Goal: Task Accomplishment & Management: Manage account settings

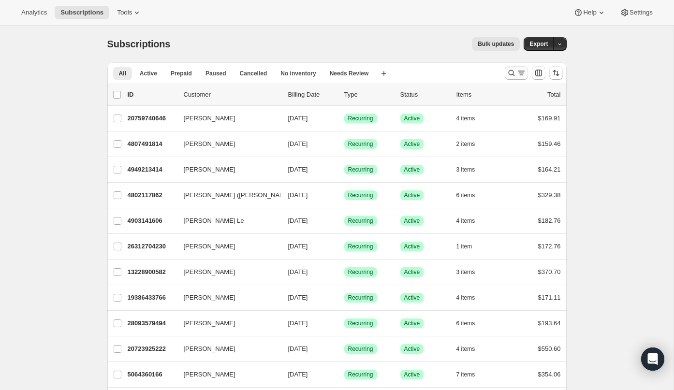
click at [514, 75] on icon "Search and filter results" at bounding box center [512, 73] width 10 height 10
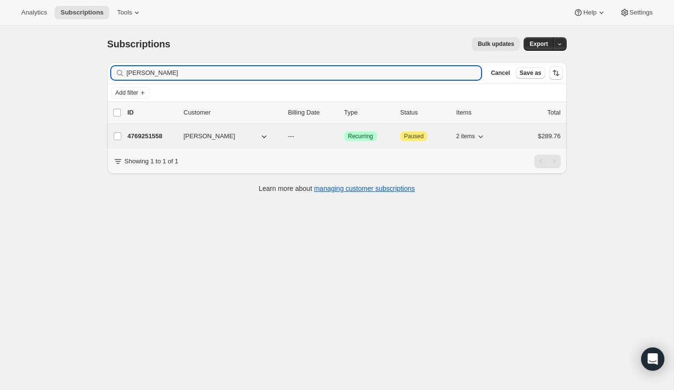
type input "Elaine Gold"
click at [242, 136] on button "Elaine Goldberg" at bounding box center [226, 136] width 97 height 15
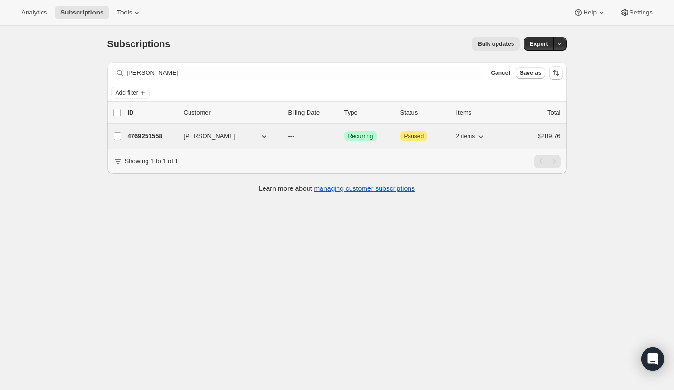
click at [163, 136] on p "4769251558" at bounding box center [152, 137] width 48 height 10
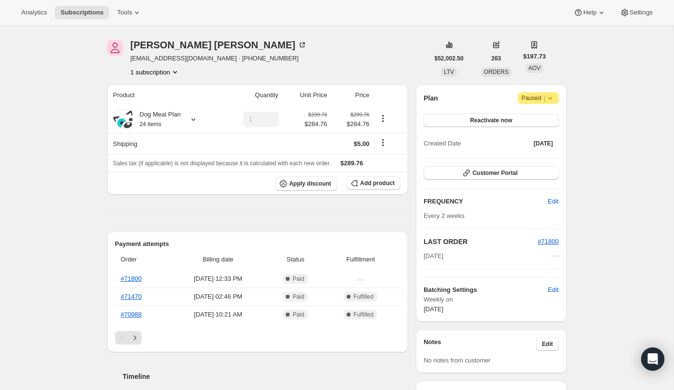
scroll to position [41, 0]
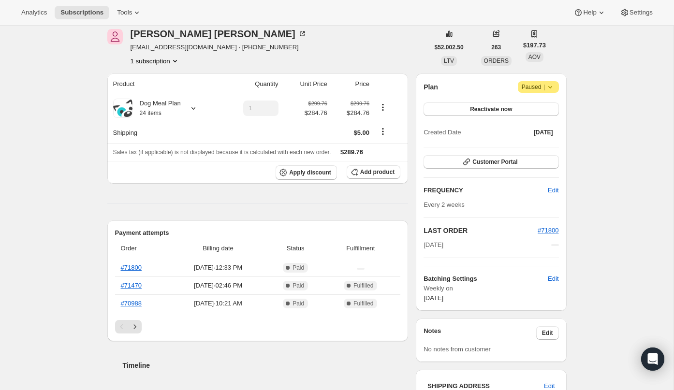
click at [555, 88] on span "Attention Paused |" at bounding box center [538, 87] width 41 height 12
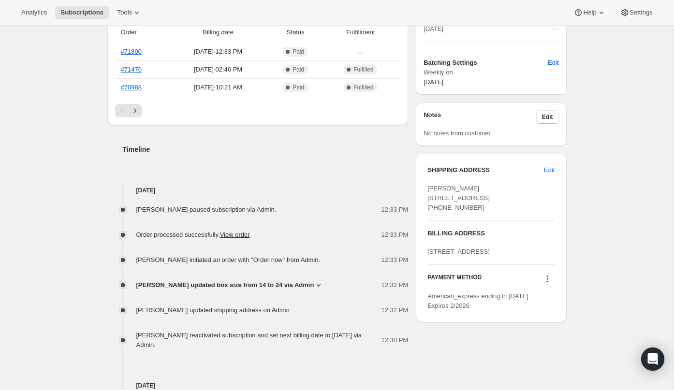
scroll to position [0, 0]
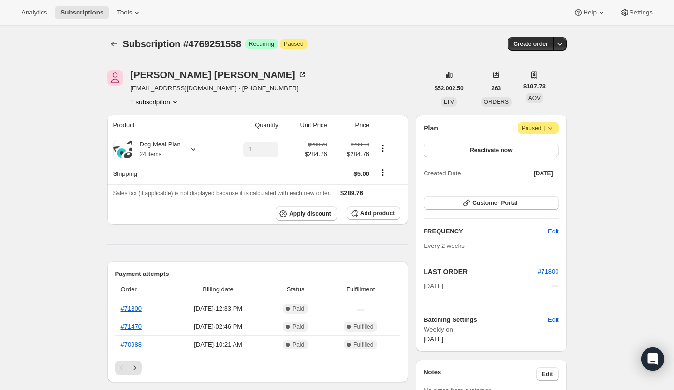
click at [301, 45] on span "Paused" at bounding box center [294, 44] width 20 height 8
click at [563, 44] on icon "button" at bounding box center [560, 44] width 10 height 10
click at [556, 128] on span "Attention Paused |" at bounding box center [538, 128] width 41 height 12
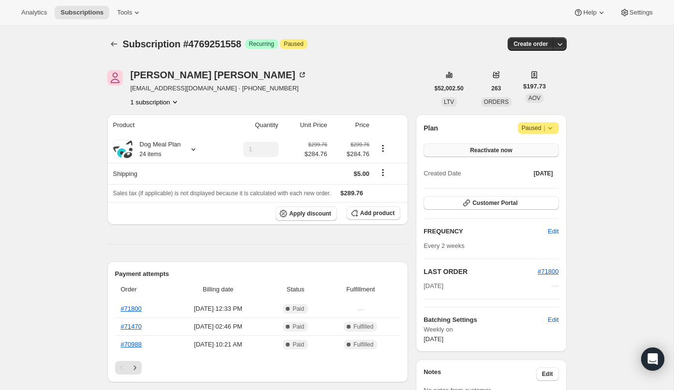
click at [470, 150] on span "Reactivate now" at bounding box center [491, 151] width 42 height 8
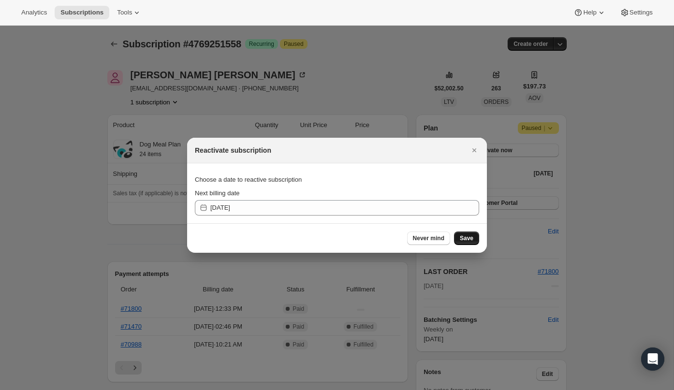
click at [466, 241] on span "Save" at bounding box center [467, 239] width 14 height 8
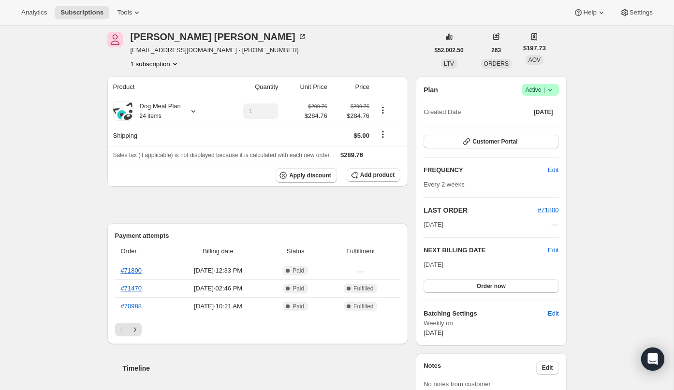
scroll to position [86, 0]
click at [194, 109] on icon at bounding box center [194, 111] width 10 height 10
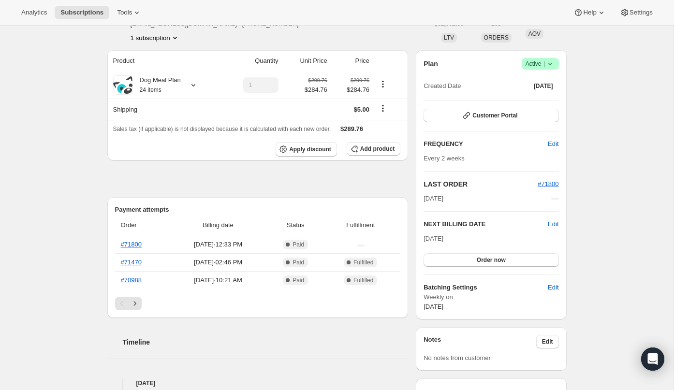
scroll to position [109, 0]
click at [191, 84] on icon at bounding box center [194, 85] width 10 height 10
click at [144, 165] on button "Edit box" at bounding box center [155, 163] width 81 height 14
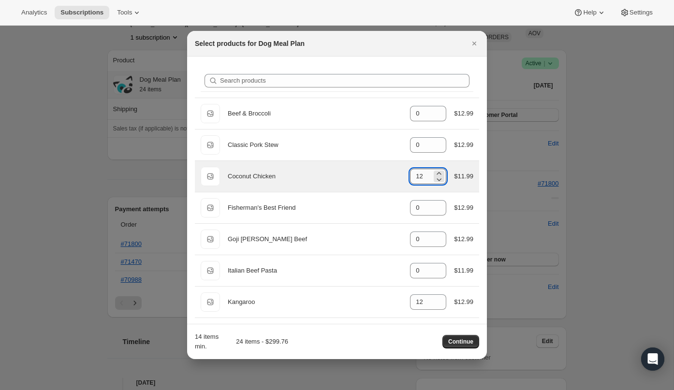
click at [426, 176] on input "12" at bounding box center [421, 176] width 22 height 15
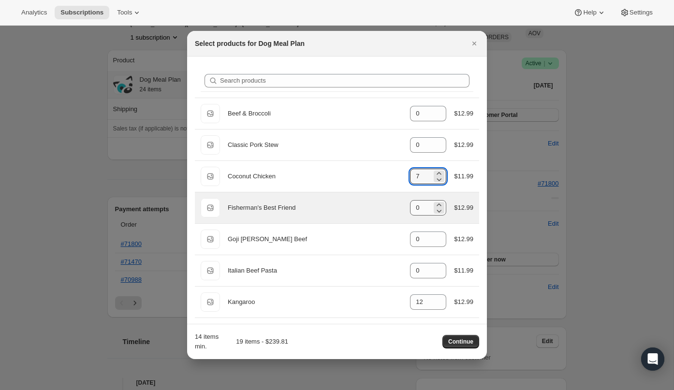
type input "7"
click at [423, 207] on input "0" at bounding box center [421, 207] width 22 height 15
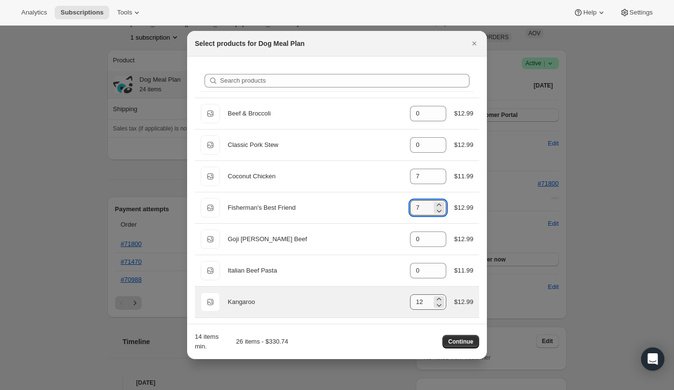
type input "7"
click at [425, 305] on input "12" at bounding box center [421, 301] width 22 height 15
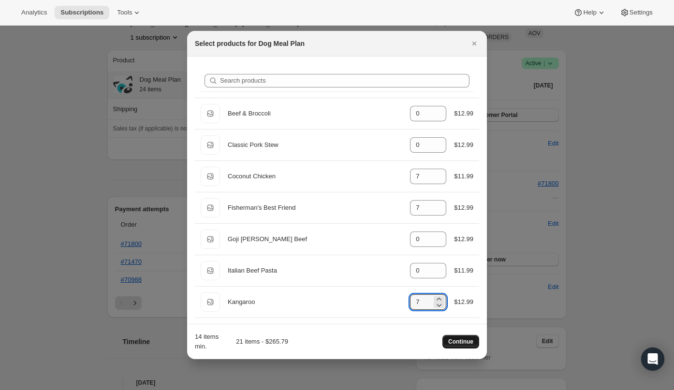
type input "7"
click at [455, 340] on span "Continue" at bounding box center [460, 342] width 25 height 8
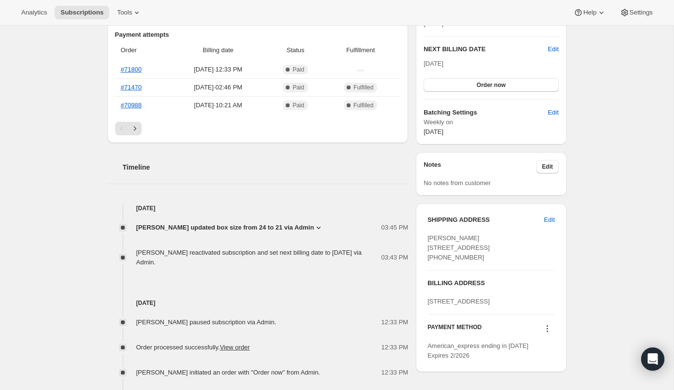
scroll to position [336, 0]
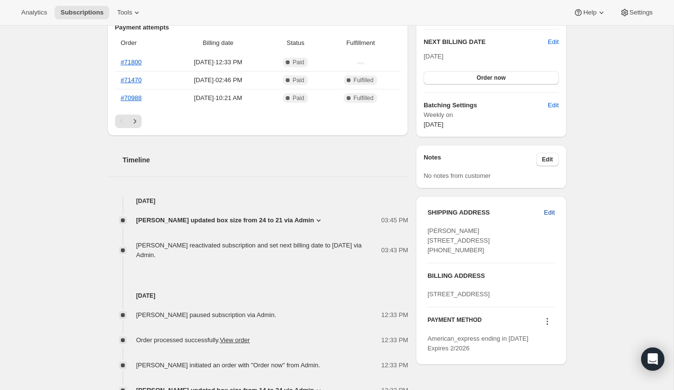
click at [545, 215] on span "Edit" at bounding box center [549, 213] width 11 height 10
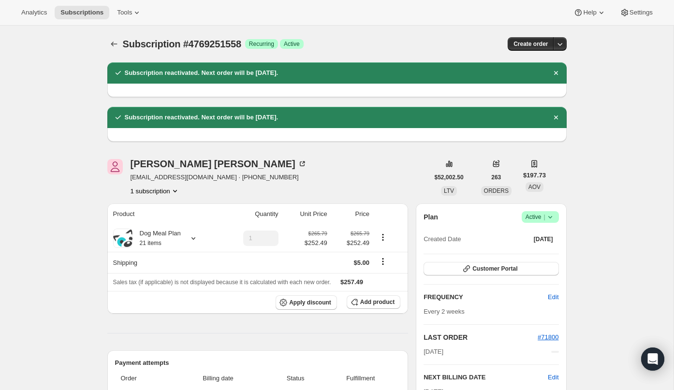
select select "ON"
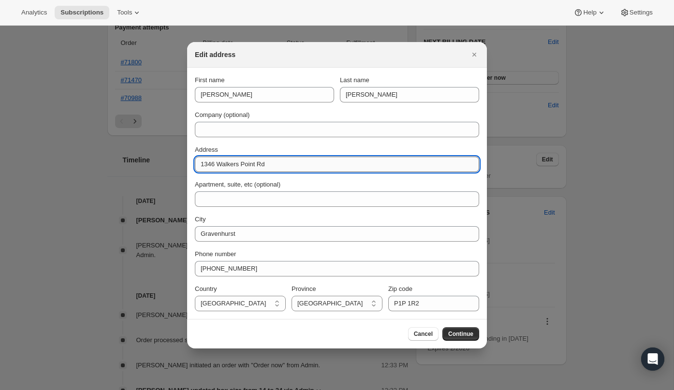
click at [271, 164] on input "1346 Walkers Point Rd" at bounding box center [337, 164] width 284 height 15
type input "39 Bayview Avenue"
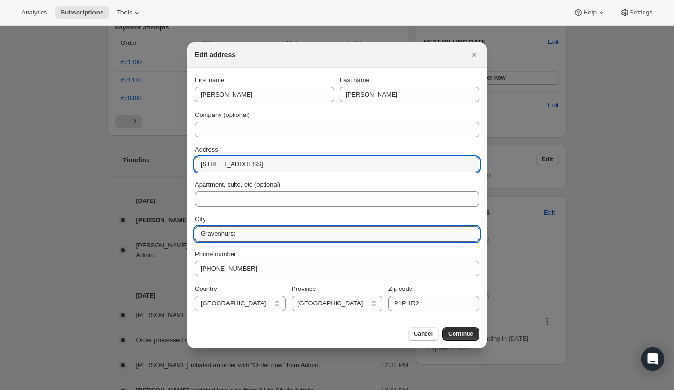
click at [269, 232] on input "Gravenhurst" at bounding box center [337, 233] width 284 height 15
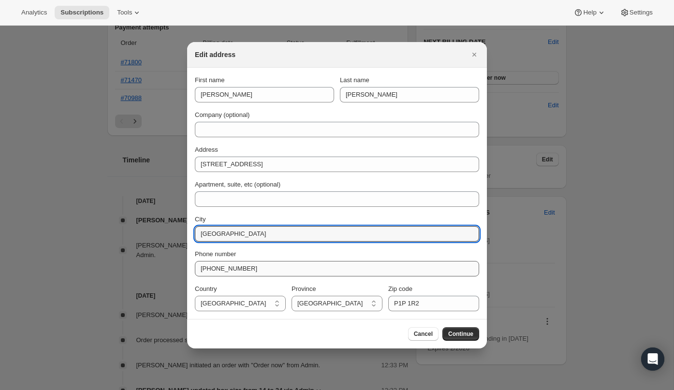
type input "Toronto"
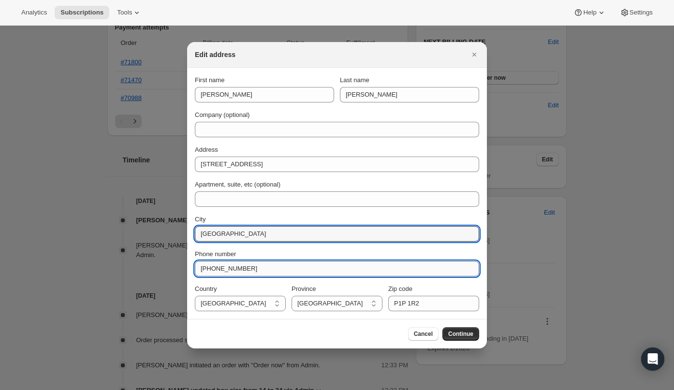
click at [279, 268] on input "+17056878726" at bounding box center [337, 268] width 284 height 15
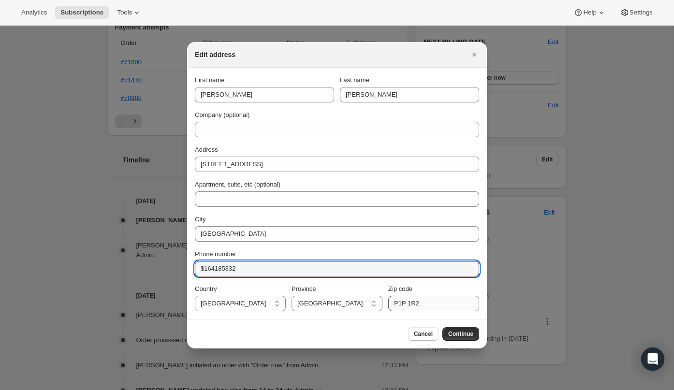
type input "$164185332"
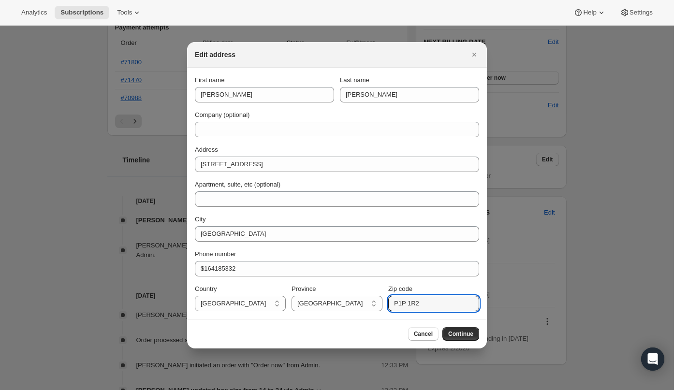
drag, startPoint x: 429, startPoint y: 305, endPoint x: 387, endPoint y: 305, distance: 42.1
click at [387, 305] on div "Country Canada Canada Province Alberta British Columbia Manitoba New Brunswick …" at bounding box center [337, 297] width 284 height 27
type input "M2L1E3"
click at [461, 331] on span "Continue" at bounding box center [460, 334] width 25 height 8
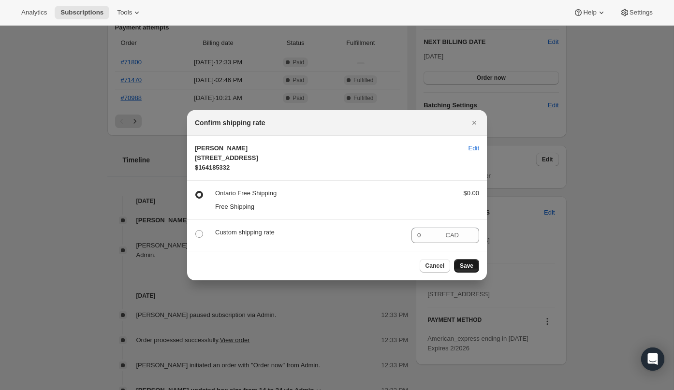
click at [466, 270] on span "Save" at bounding box center [467, 266] width 14 height 8
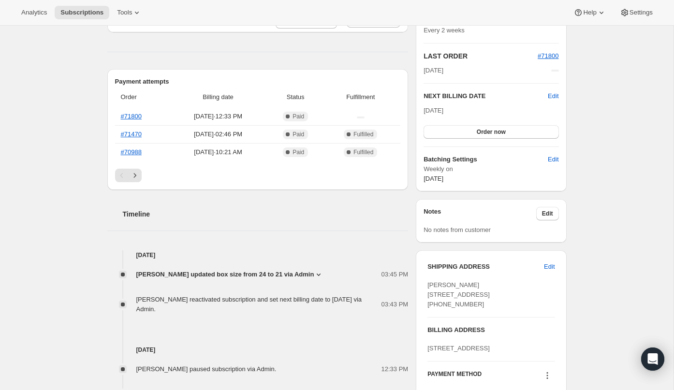
scroll to position [390, 0]
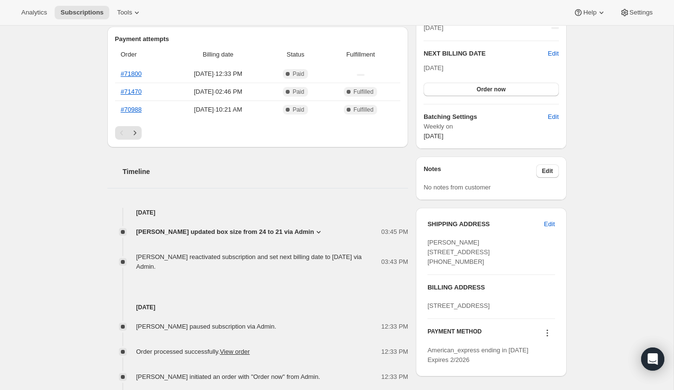
scroll to position [255, 0]
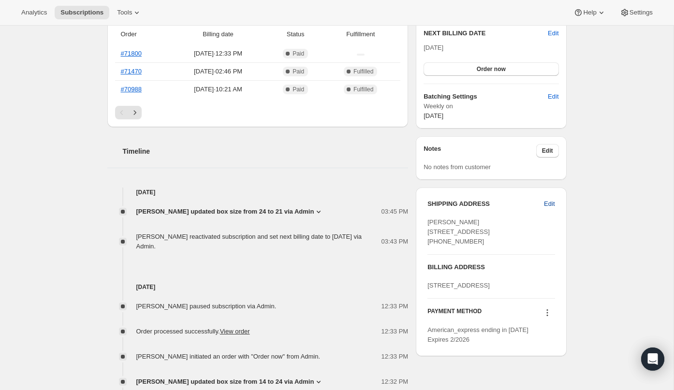
click at [552, 203] on span "Edit" at bounding box center [549, 204] width 11 height 10
select select "ON"
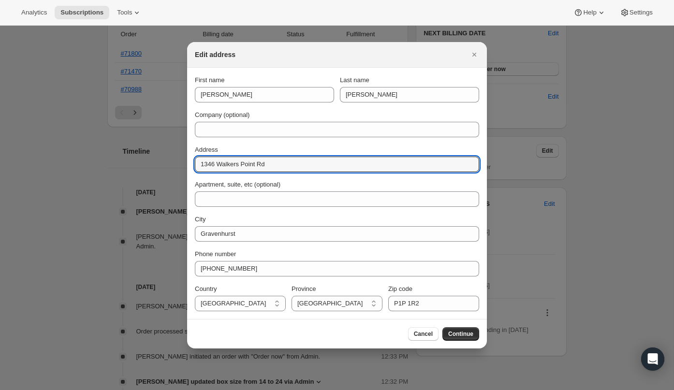
drag, startPoint x: 288, startPoint y: 166, endPoint x: 186, endPoint y: 168, distance: 101.6
type input "39 Bayview Ridge"
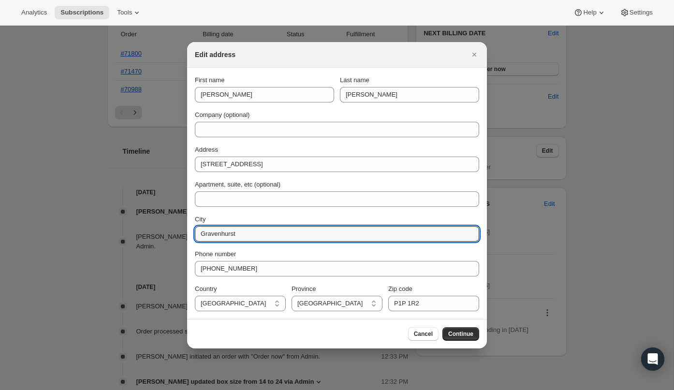
drag, startPoint x: 244, startPoint y: 235, endPoint x: 193, endPoint y: 235, distance: 50.3
click at [193, 235] on section "First name Elaine Last name Goldberg Company (optional) Address 39 Bayview Ridg…" at bounding box center [337, 193] width 300 height 251
type input "B"
type input "Toronto"
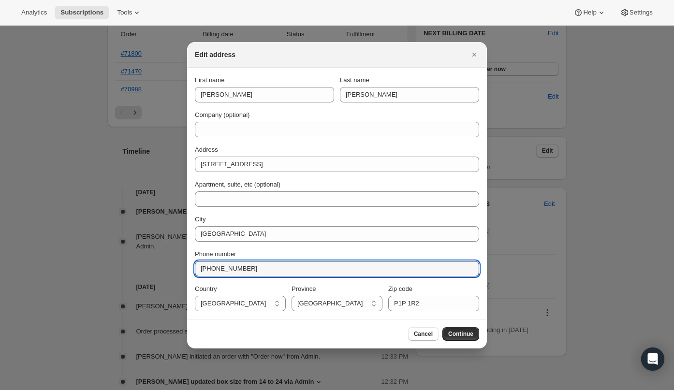
drag, startPoint x: 257, startPoint y: 267, endPoint x: 193, endPoint y: 269, distance: 63.4
click at [193, 269] on section "First name Elaine Last name Goldberg Company (optional) Address 39 Bayview Ridg…" at bounding box center [337, 193] width 300 height 251
type input "4164185332"
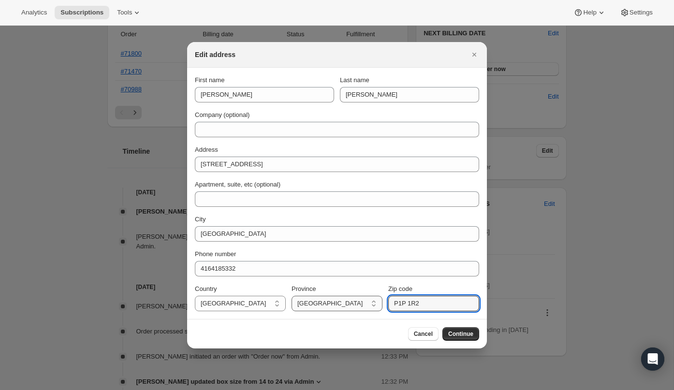
drag, startPoint x: 441, startPoint y: 303, endPoint x: 381, endPoint y: 303, distance: 60.0
click at [381, 303] on div "Country Canada Canada Province Alberta British Columbia Manitoba New Brunswick …" at bounding box center [337, 297] width 284 height 27
type input "M2L1E3"
click at [456, 330] on span "Continue" at bounding box center [460, 334] width 25 height 8
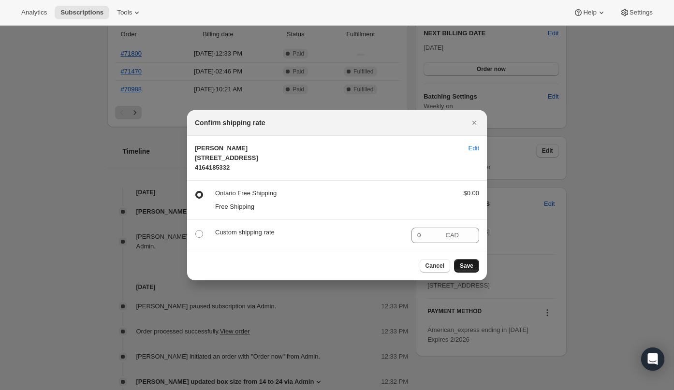
click at [470, 270] on span "Save" at bounding box center [467, 266] width 14 height 8
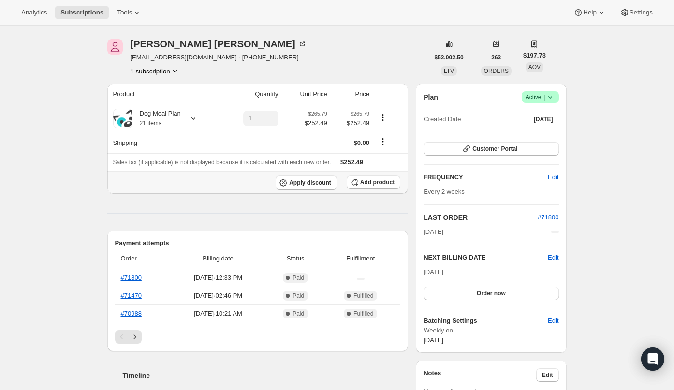
scroll to position [85, 0]
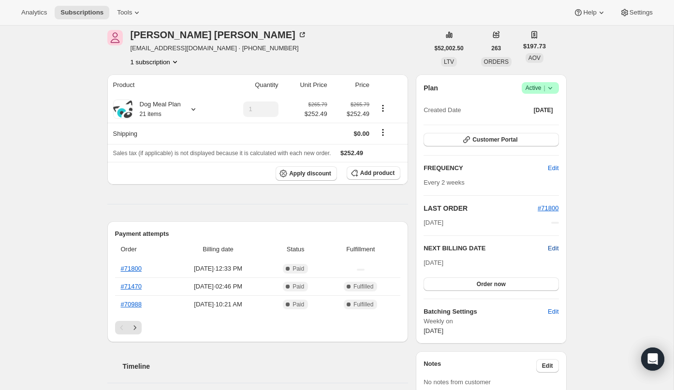
click at [555, 247] on span "Edit" at bounding box center [553, 249] width 11 height 10
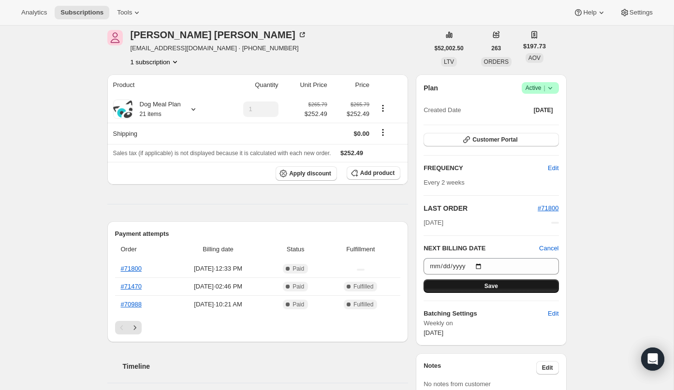
click at [488, 283] on span "Save" at bounding box center [492, 286] width 14 height 8
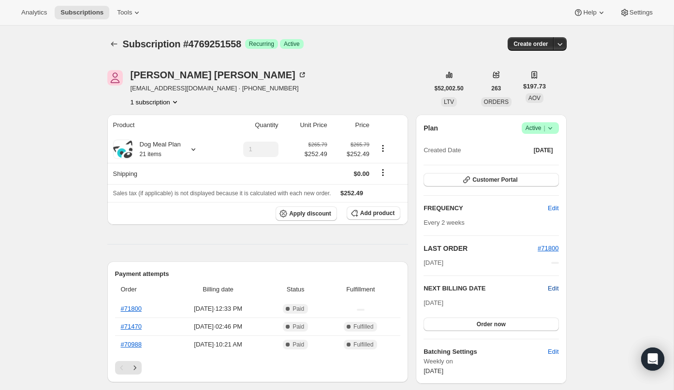
click at [552, 290] on span "Edit" at bounding box center [553, 289] width 11 height 10
click at [557, 285] on span "Edit" at bounding box center [553, 289] width 11 height 10
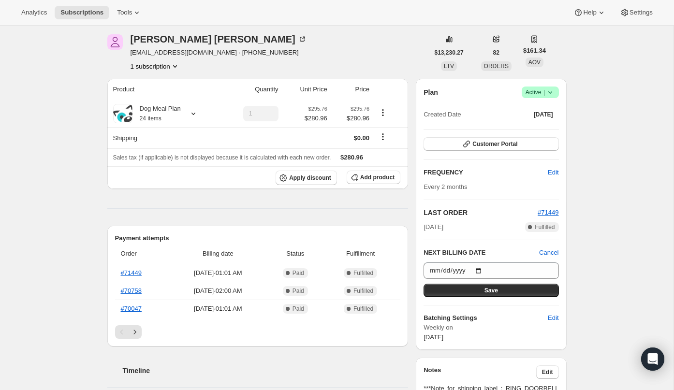
scroll to position [48, 0]
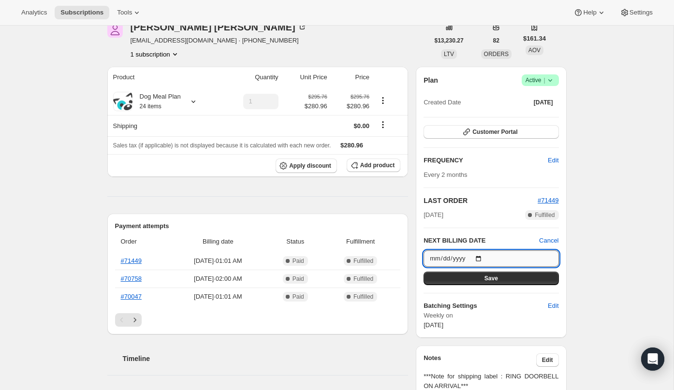
click at [485, 257] on input "2025-09-11" at bounding box center [491, 258] width 135 height 16
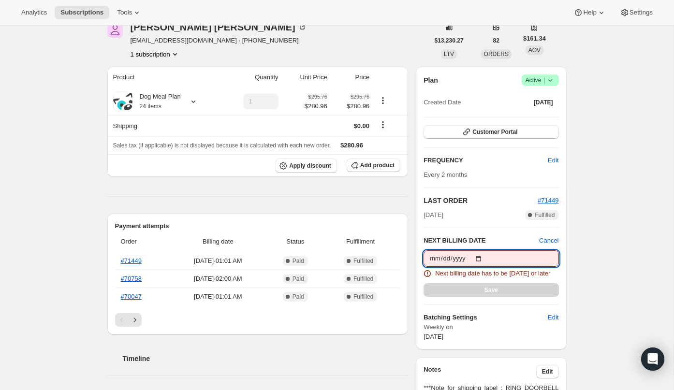
type input "2025-08-11"
click at [584, 227] on div "Subscription #4781113574. This page is ready Subscription #4781113574 Success R…" at bounding box center [337, 375] width 674 height 795
click at [549, 241] on span "Cancel" at bounding box center [548, 241] width 19 height 10
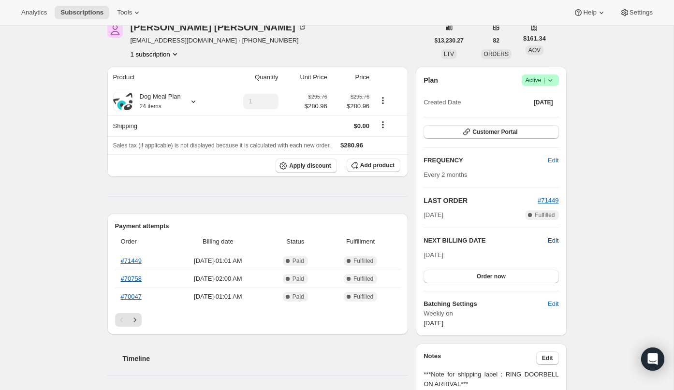
click at [553, 241] on span "Edit" at bounding box center [553, 241] width 11 height 10
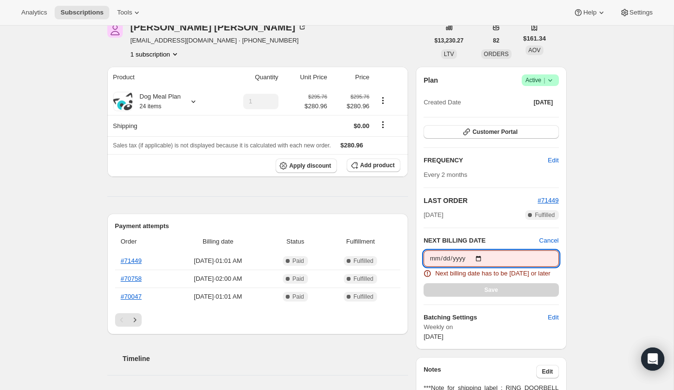
click at [461, 262] on input "2025-08-11" at bounding box center [491, 258] width 135 height 16
click at [481, 258] on input "2025-08-11" at bounding box center [491, 258] width 135 height 16
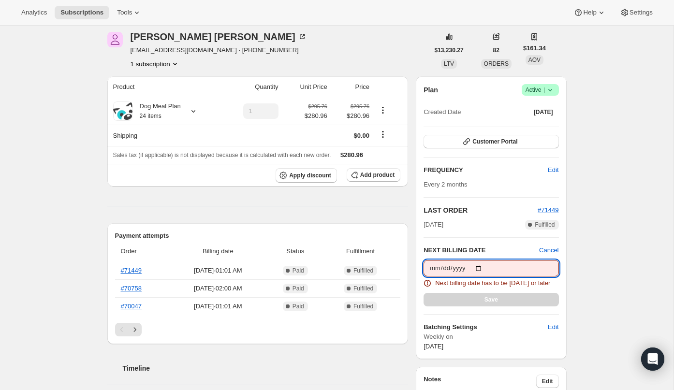
click at [597, 207] on div "Subscription #4781113574. This page is ready Subscription #4781113574 Success R…" at bounding box center [337, 384] width 674 height 795
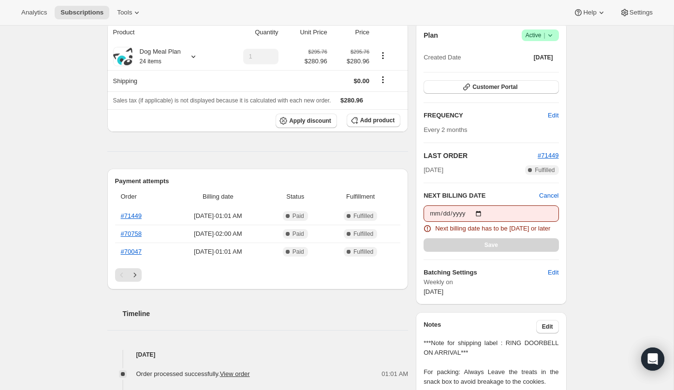
scroll to position [0, 0]
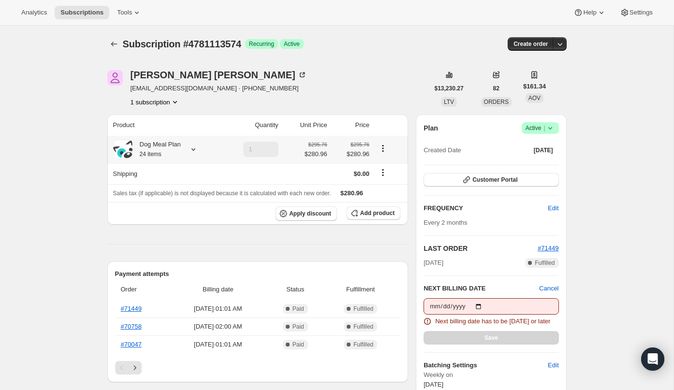
click at [193, 149] on icon at bounding box center [193, 149] width 4 height 2
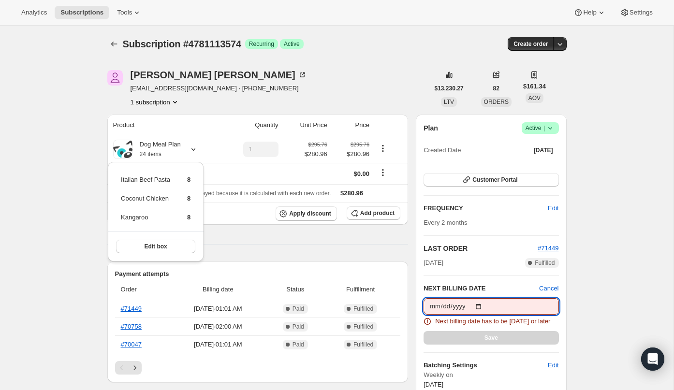
click at [488, 305] on input "2025-08-11" at bounding box center [491, 306] width 135 height 16
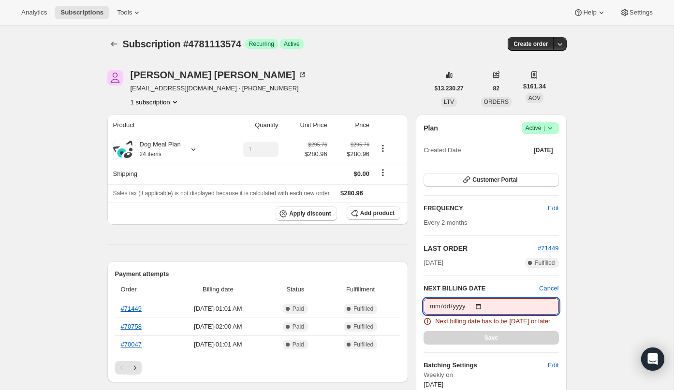
click at [554, 287] on span "Cancel" at bounding box center [548, 289] width 19 height 10
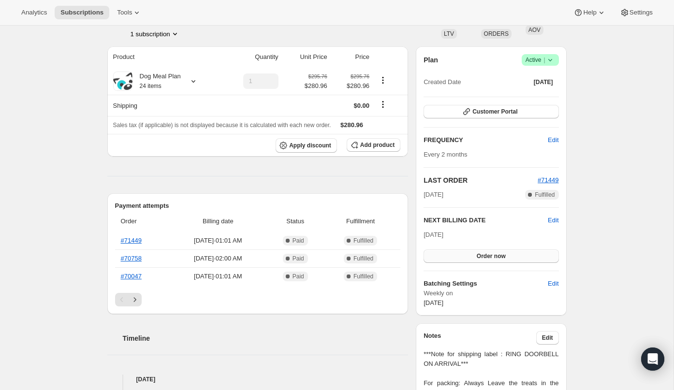
scroll to position [85, 0]
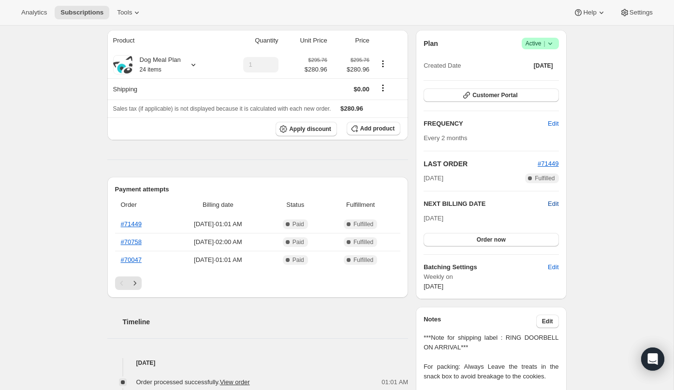
click at [552, 204] on span "Edit" at bounding box center [553, 204] width 11 height 10
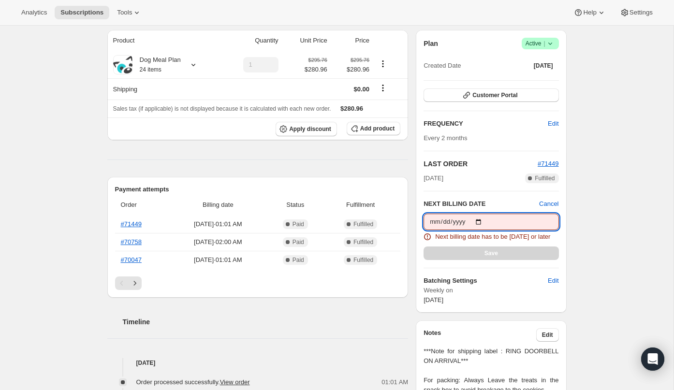
click at [485, 222] on input "2025-08-11" at bounding box center [491, 222] width 135 height 16
type input "[DATE]"
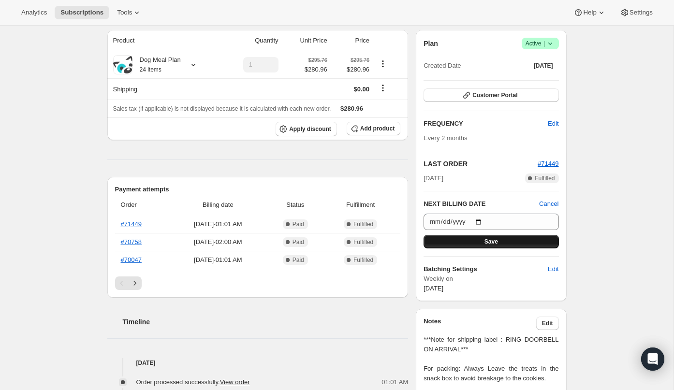
click at [493, 240] on span "Save" at bounding box center [492, 242] width 14 height 8
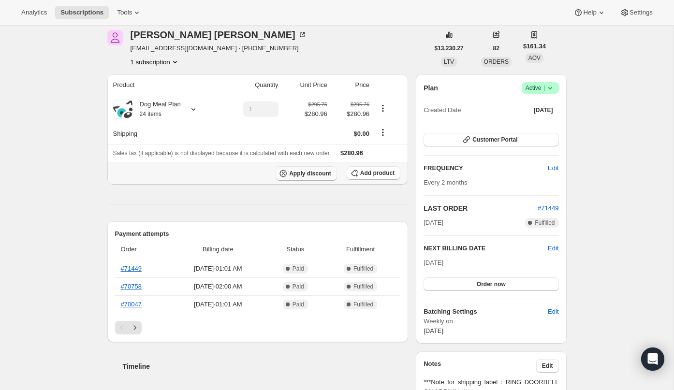
click at [309, 175] on span "Apply discount" at bounding box center [310, 174] width 42 height 8
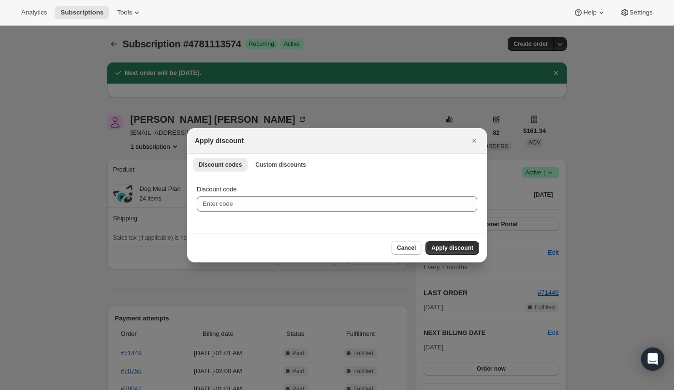
scroll to position [0, 0]
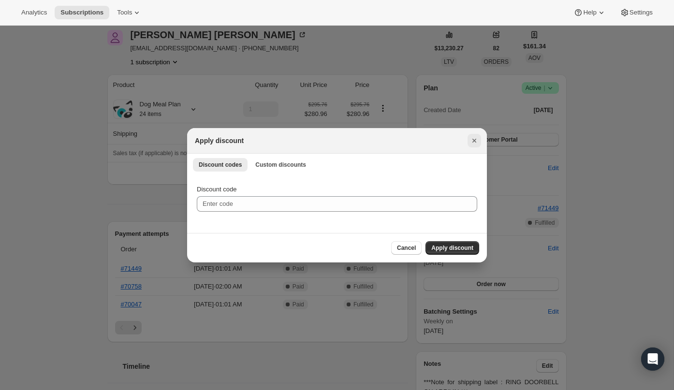
click at [477, 144] on icon "Close" at bounding box center [475, 141] width 10 height 10
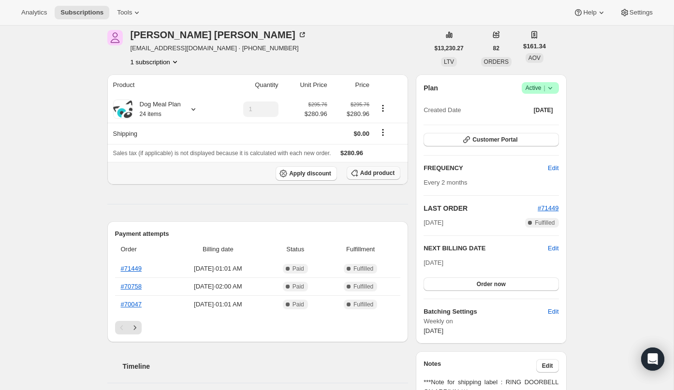
click at [363, 171] on span "Add product" at bounding box center [377, 173] width 34 height 8
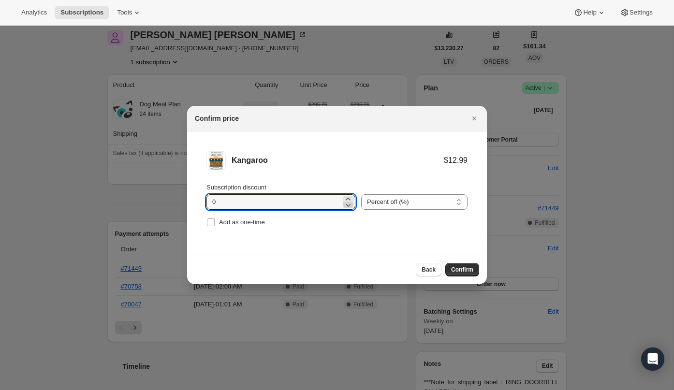
click at [344, 200] on icon ":rhj:" at bounding box center [348, 205] width 10 height 10
type input "100"
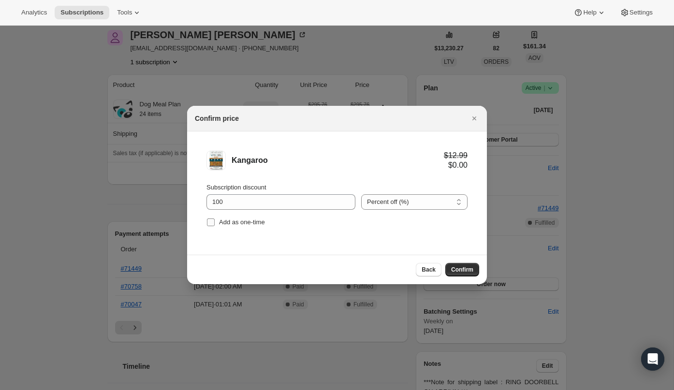
click at [211, 221] on input "Add as one-time" at bounding box center [211, 223] width 8 height 8
checkbox input "true"
click at [470, 274] on button "Confirm" at bounding box center [462, 270] width 34 height 14
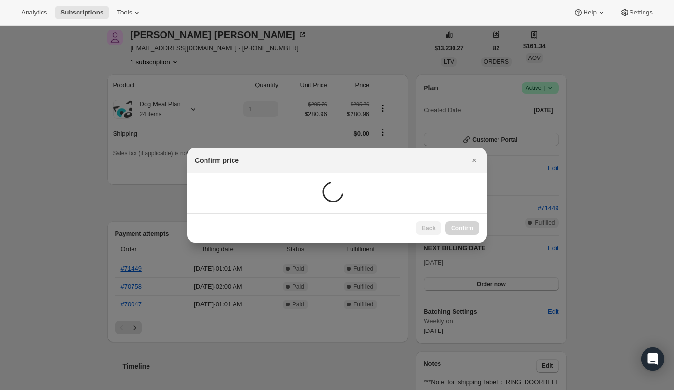
scroll to position [47, 0]
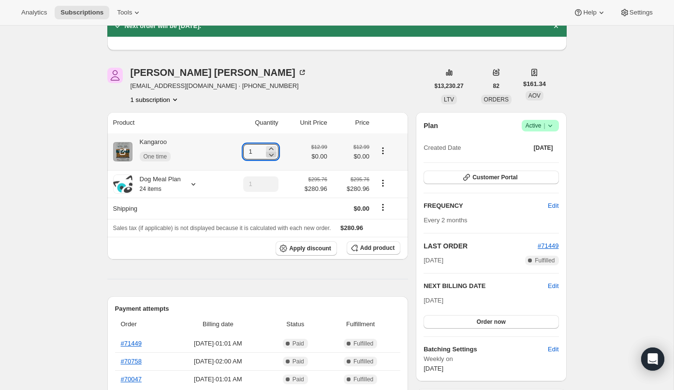
click at [267, 150] on icon at bounding box center [271, 155] width 10 height 10
type input "0"
click at [267, 150] on icon at bounding box center [271, 155] width 10 height 10
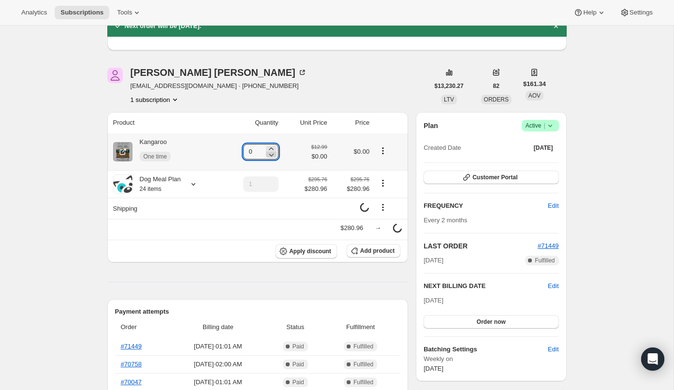
click at [267, 150] on icon at bounding box center [271, 155] width 10 height 10
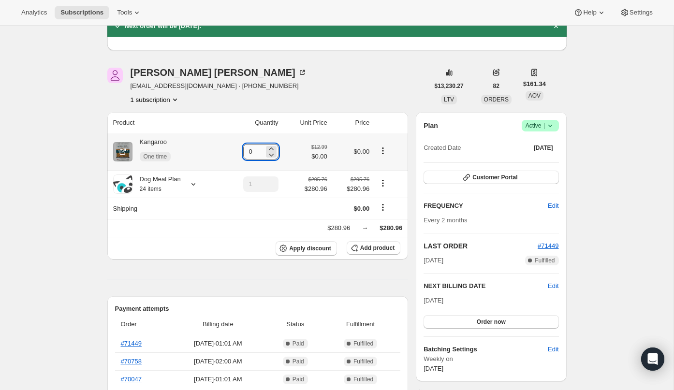
click at [254, 152] on input "0" at bounding box center [253, 151] width 21 height 15
type input "5"
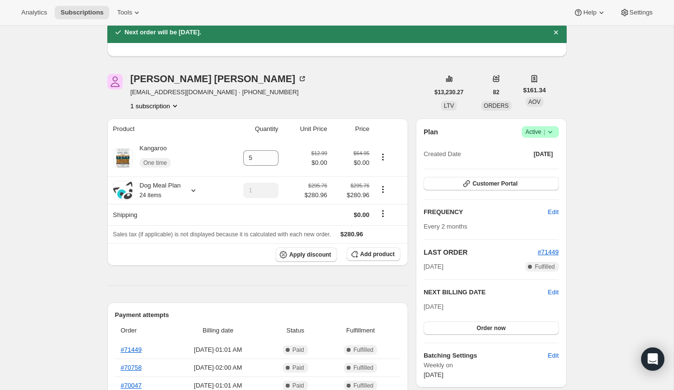
scroll to position [51, 0]
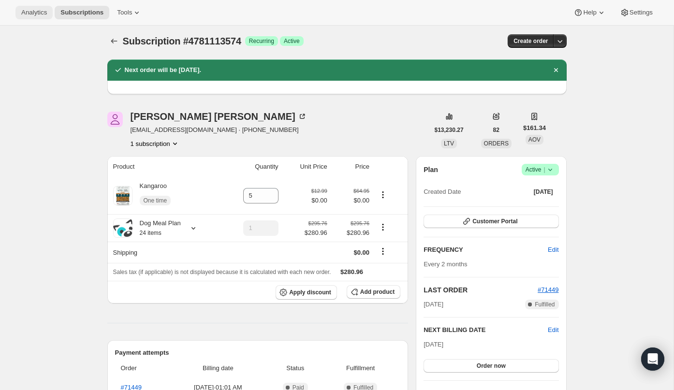
scroll to position [0, 0]
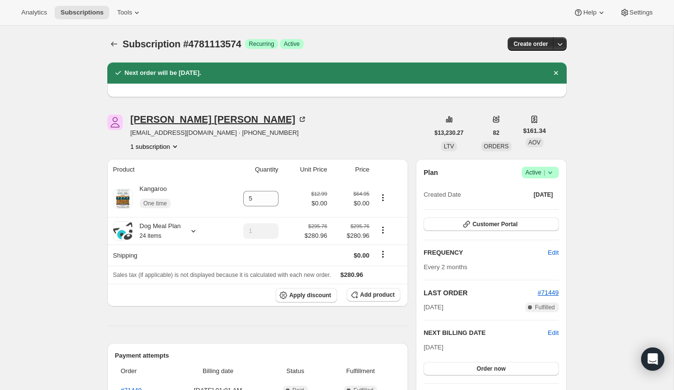
click at [172, 120] on div "Kim Josephs" at bounding box center [219, 120] width 176 height 10
